Goal: Contribute content: Contribute content

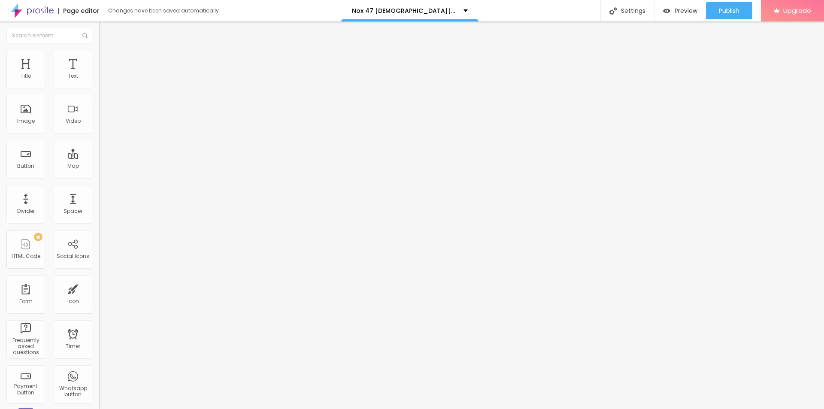
click at [102, 124] on icon "button" at bounding box center [104, 121] width 5 height 5
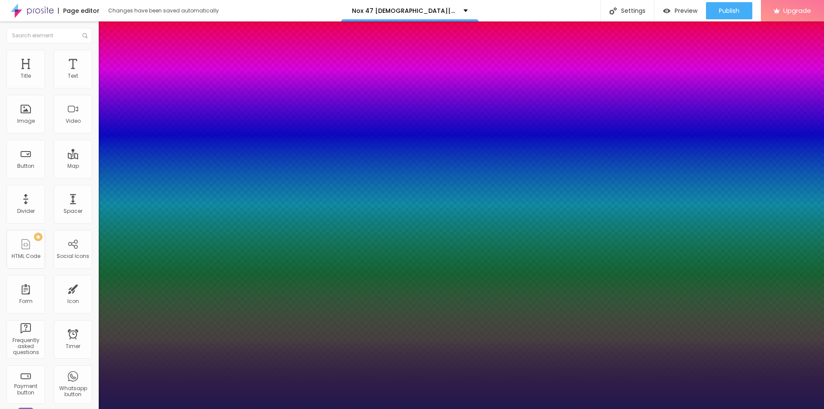
type input "20"
type input "1"
type input "40"
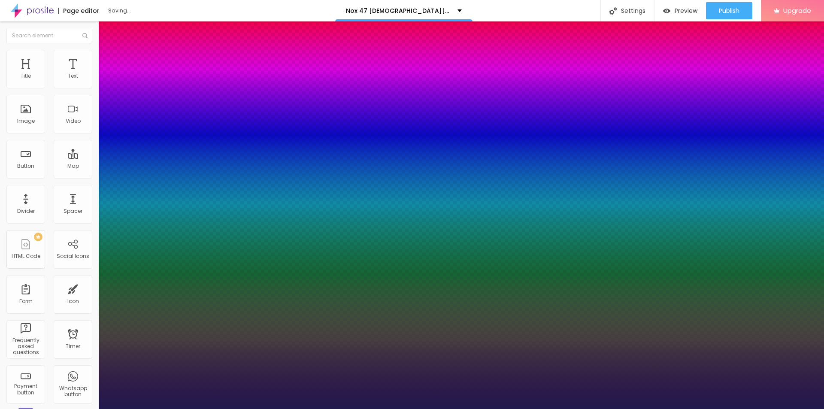
type input "1"
type input "45"
type input "1"
type input "48"
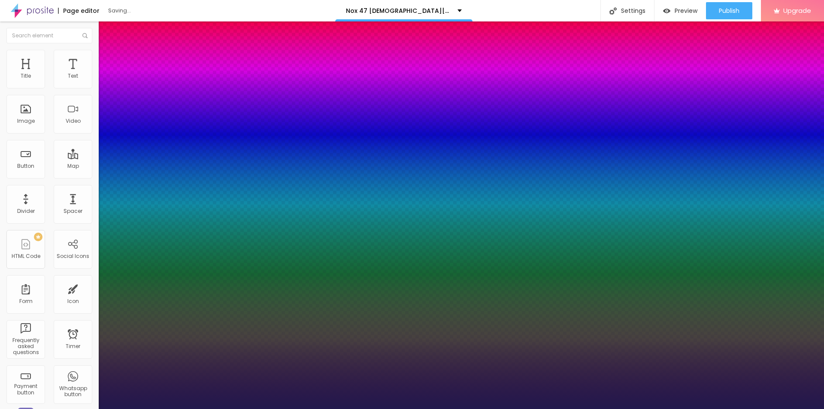
type input "48"
type input "1"
drag, startPoint x: 118, startPoint y: 240, endPoint x: 137, endPoint y: 240, distance: 18.9
type input "48"
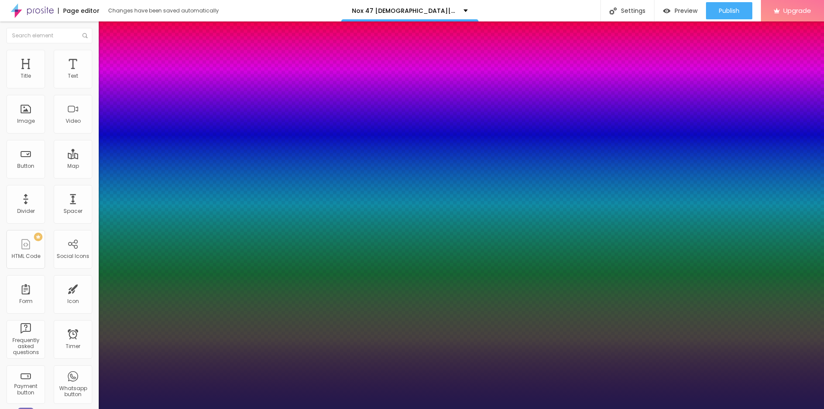
type input "1"
click at [213, 409] on div at bounding box center [412, 409] width 824 height 0
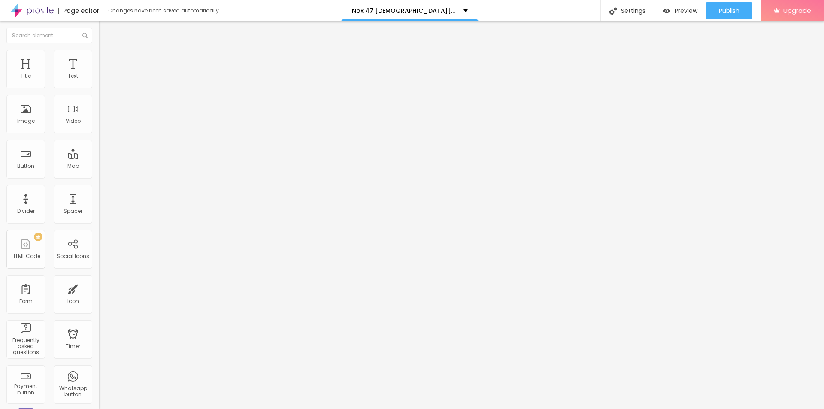
click at [99, 74] on span "Add image" at bounding box center [116, 70] width 35 height 7
click at [99, 87] on input "text" at bounding box center [150, 82] width 103 height 9
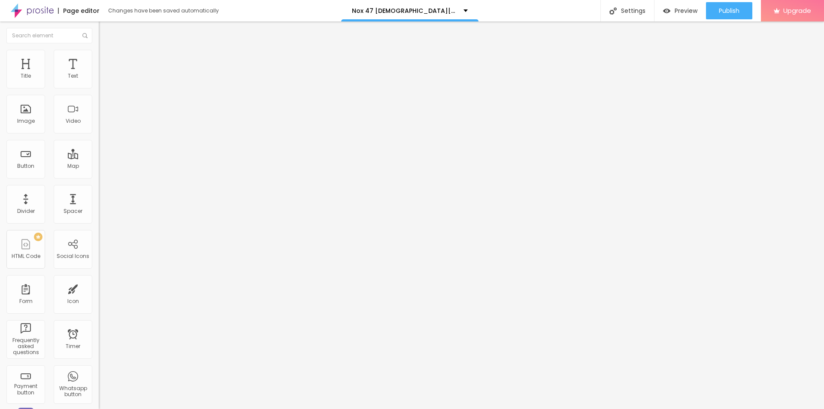
paste input "Nox 47 [DEMOGRAPHIC_DATA][MEDICAL_DATA]"
type input "Nox 47 [DEMOGRAPHIC_DATA][MEDICAL_DATA]"
click at [99, 176] on input "https://" at bounding box center [150, 171] width 103 height 9
paste input "[DOMAIN_NAME][URL][DEMOGRAPHIC_DATA][MEDICAL_DATA]"
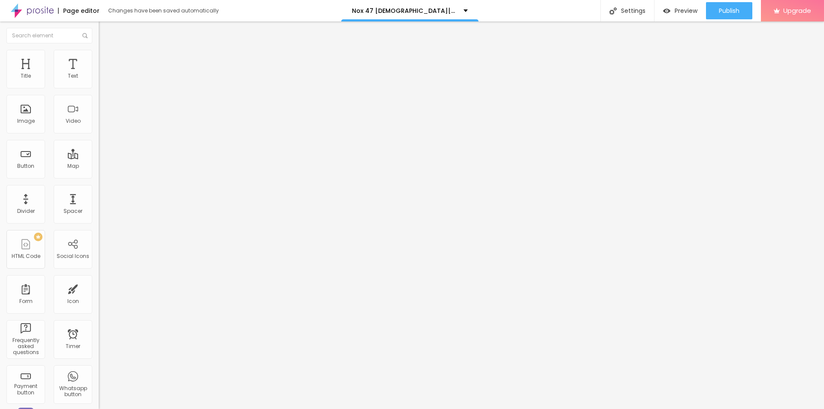
type input "[URL][DOMAIN_NAME][DEMOGRAPHIC_DATA][MEDICAL_DATA]"
click at [99, 52] on img at bounding box center [103, 54] width 8 height 8
type input "95"
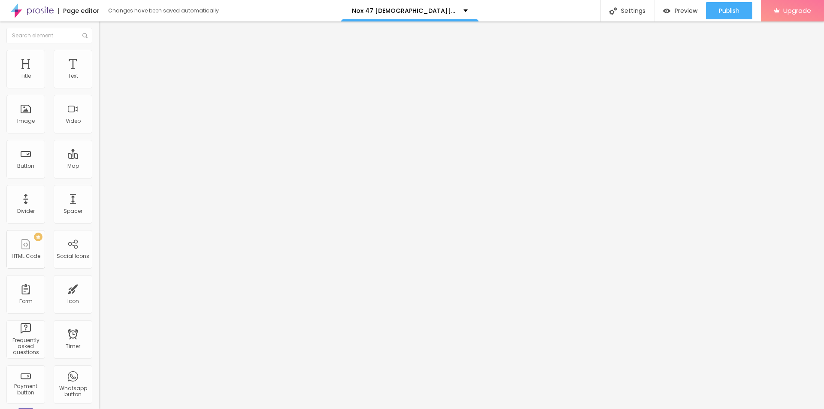
type input "80"
type input "75"
type input "70"
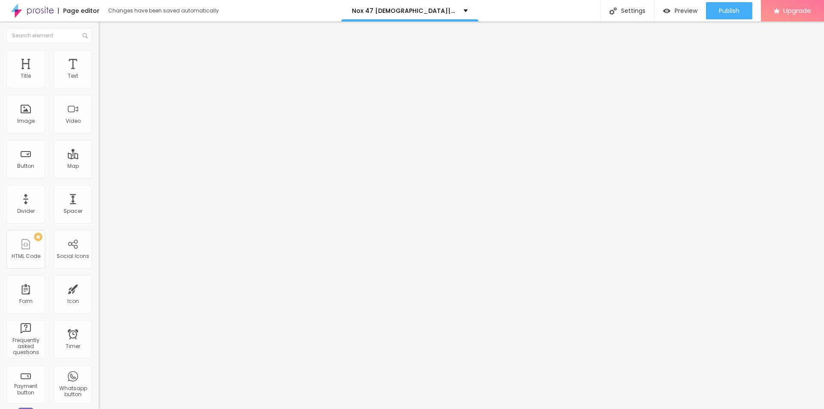
type input "70"
type input "65"
type input "60"
drag, startPoint x: 89, startPoint y: 93, endPoint x: 53, endPoint y: 94, distance: 35.7
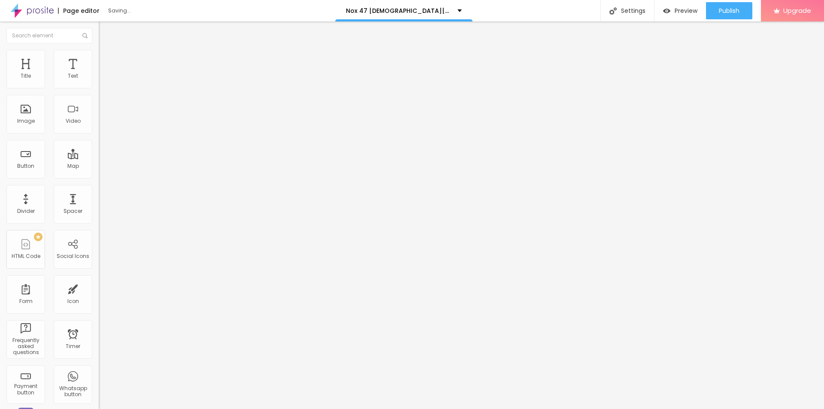
type input "60"
click at [99, 88] on input "range" at bounding box center [126, 84] width 55 height 7
click at [102, 80] on icon "button" at bounding box center [104, 77] width 5 height 5
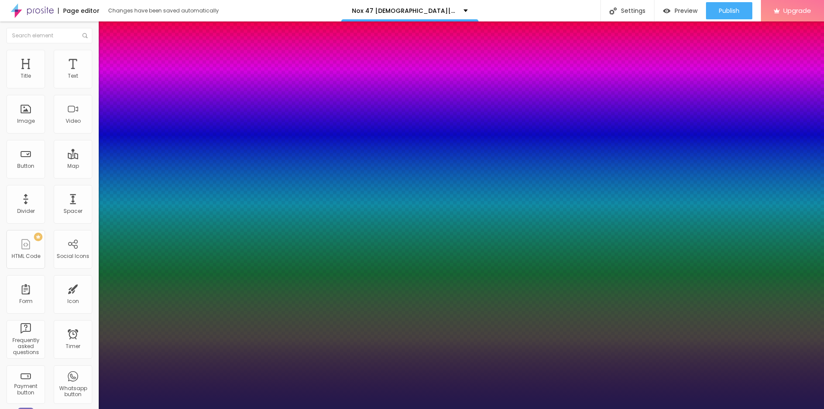
type input "1"
type input "17"
type input "1"
type input "18"
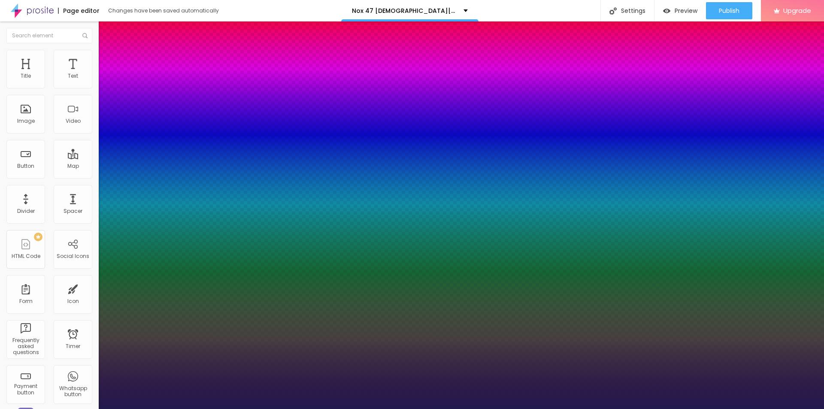
type input "18"
type input "1"
type input "18"
type input "1"
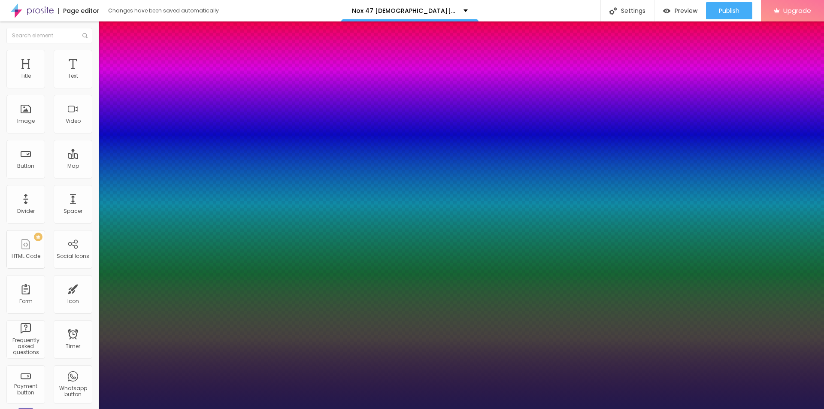
click at [273, 409] on div at bounding box center [412, 409] width 824 height 0
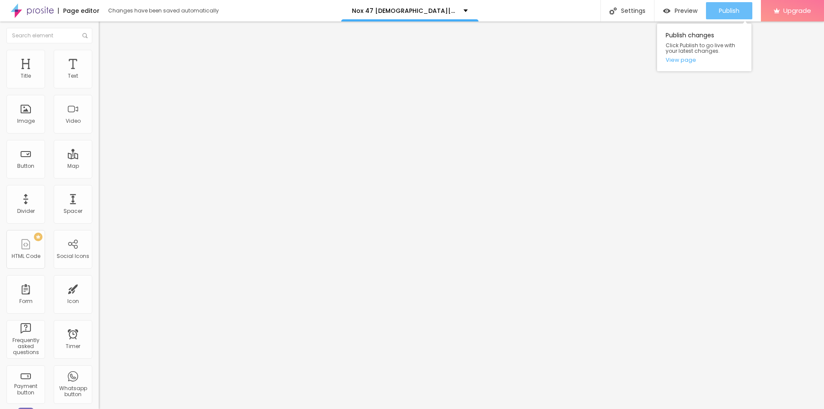
click at [721, 9] on span "Publish" at bounding box center [729, 10] width 21 height 7
click at [683, 57] on link "View page" at bounding box center [704, 60] width 77 height 6
